Goal: Transaction & Acquisition: Purchase product/service

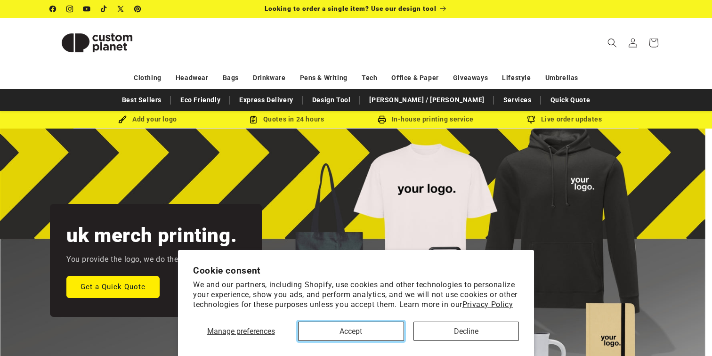
click at [369, 330] on button "Accept" at bounding box center [351, 330] width 106 height 19
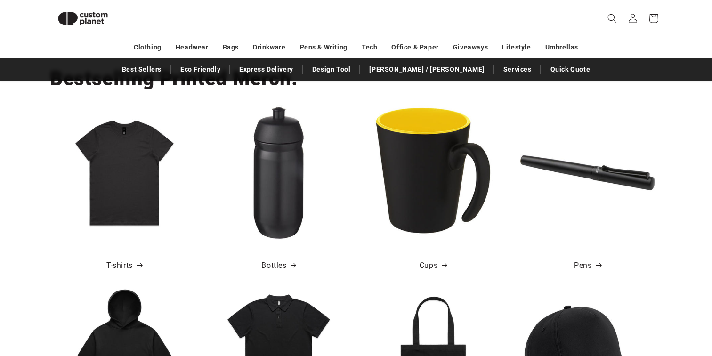
scroll to position [354, 0]
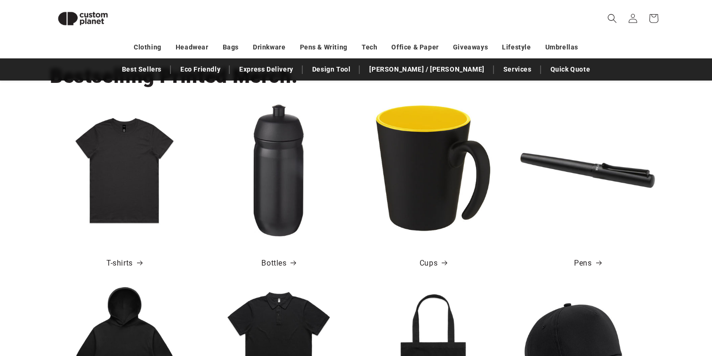
click at [141, 174] on img at bounding box center [124, 170] width 135 height 135
click at [125, 259] on link "T-shirts" at bounding box center [124, 264] width 36 height 14
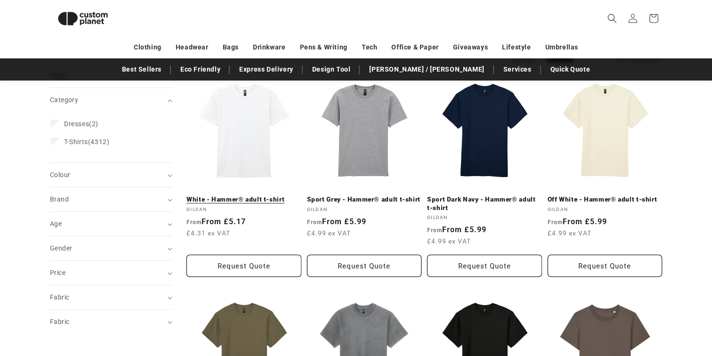
scroll to position [105, 0]
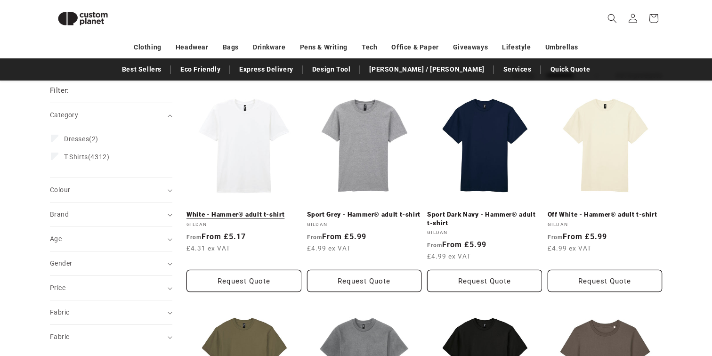
click at [228, 210] on link "White - Hammer® adult t-shirt" at bounding box center [243, 214] width 115 height 8
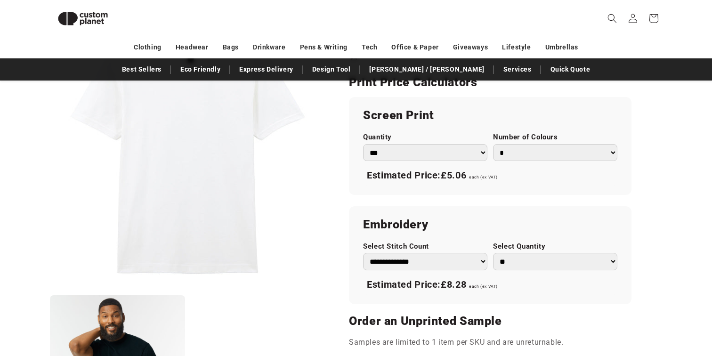
scroll to position [581, 0]
